Goal: Find specific page/section: Find specific page/section

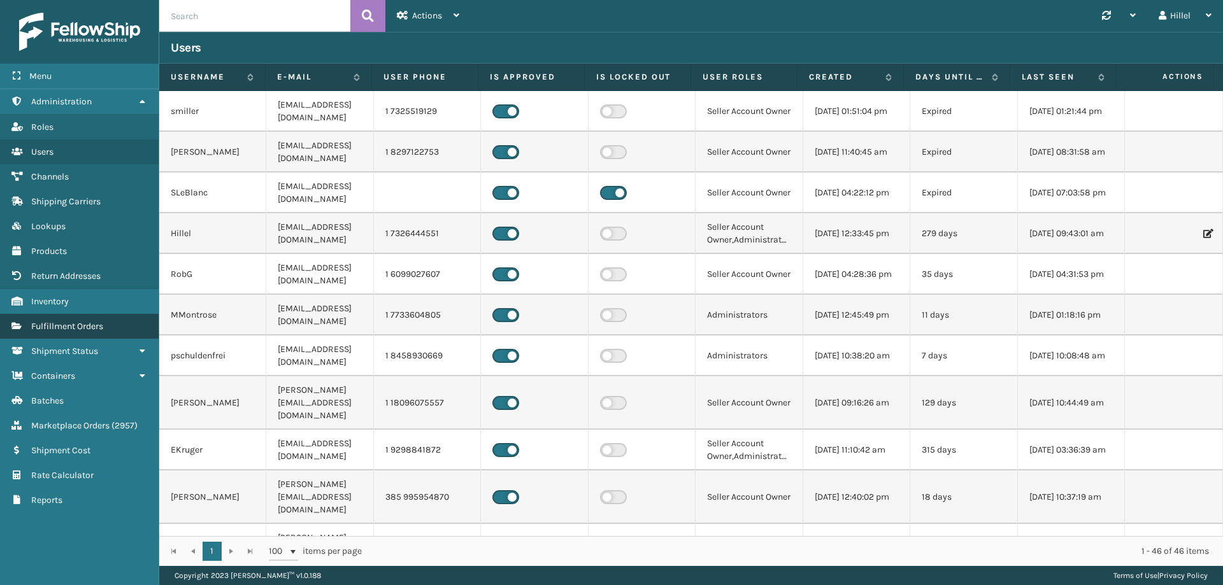
click at [118, 333] on link "Fulfillment Orders" at bounding box center [79, 326] width 159 height 25
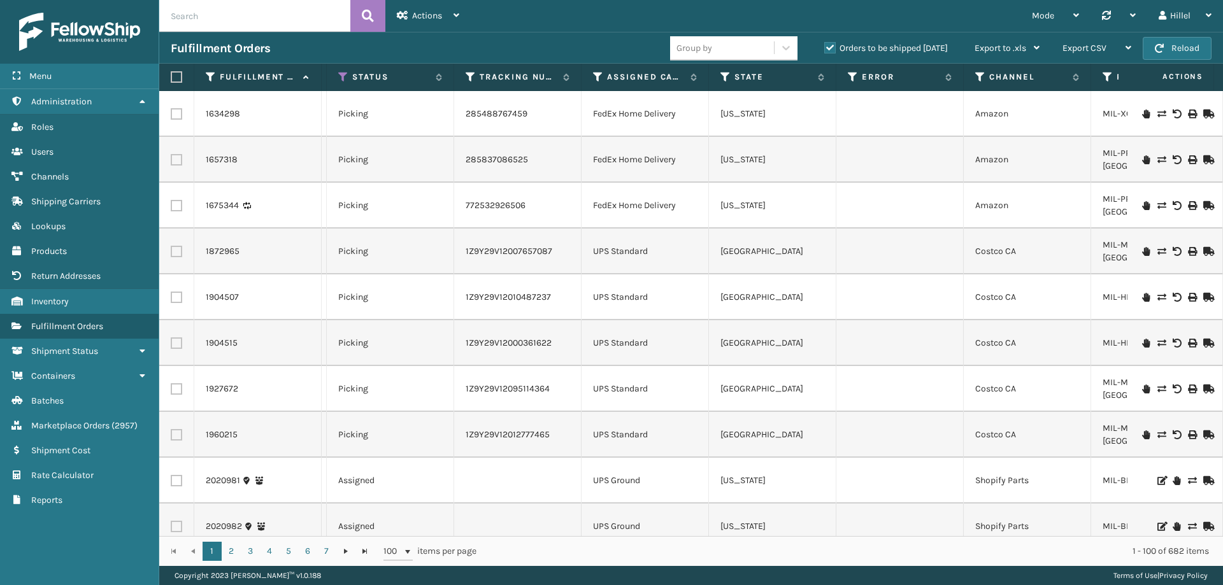
scroll to position [0, 540]
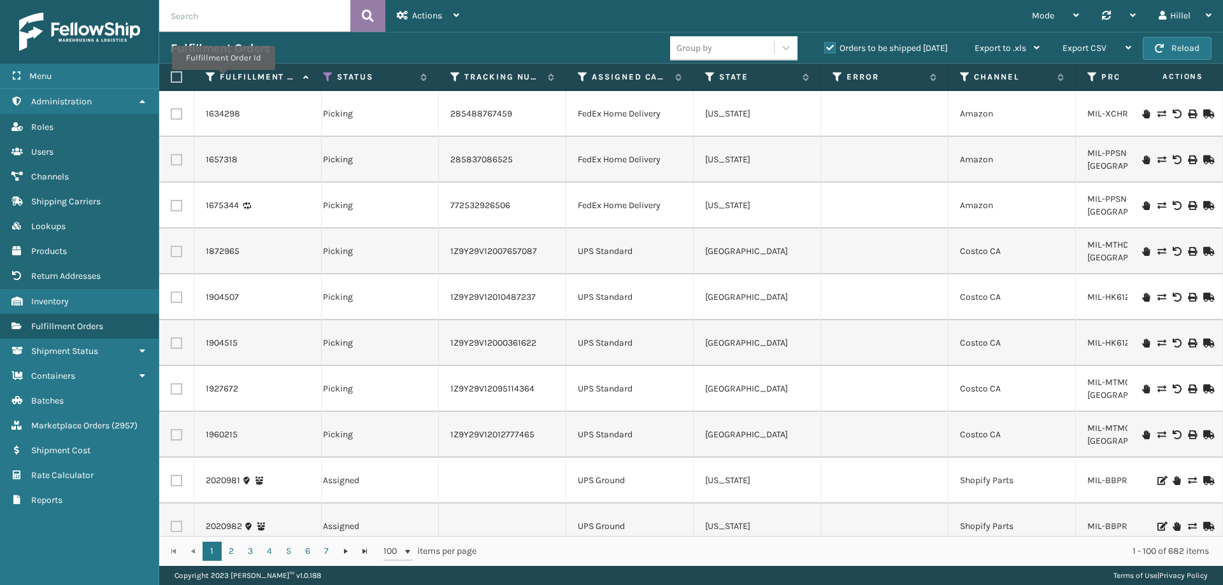
click at [286, 348] on div "1904515" at bounding box center [258, 343] width 104 height 13
click at [859, 292] on td at bounding box center [884, 297] width 127 height 46
